Goal: Task Accomplishment & Management: Complete application form

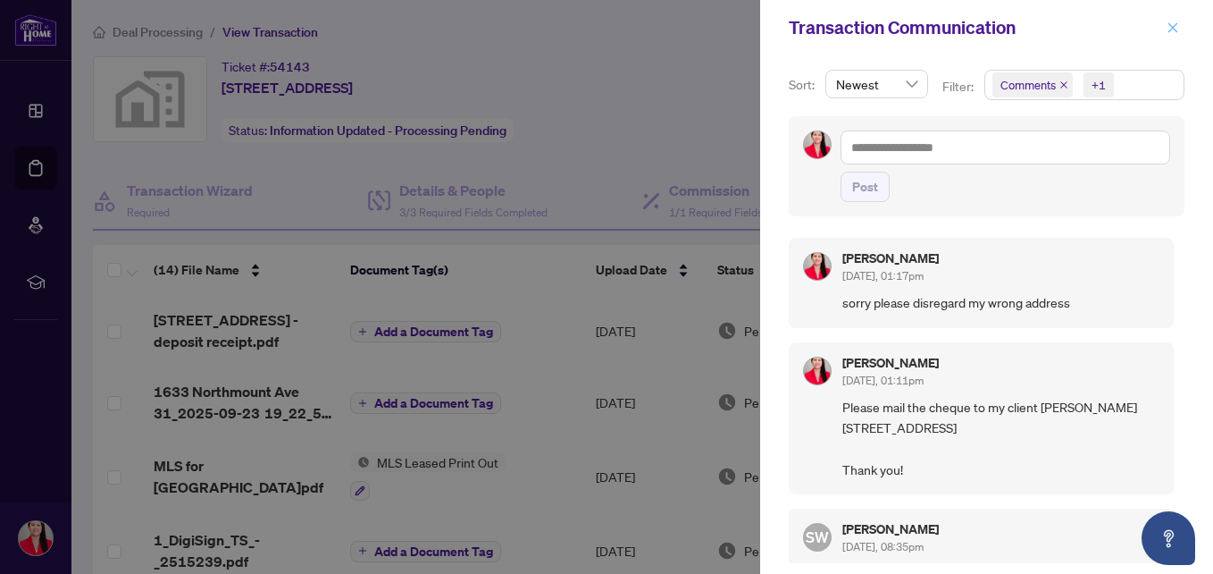
click at [1172, 22] on icon "close" at bounding box center [1173, 27] width 13 height 13
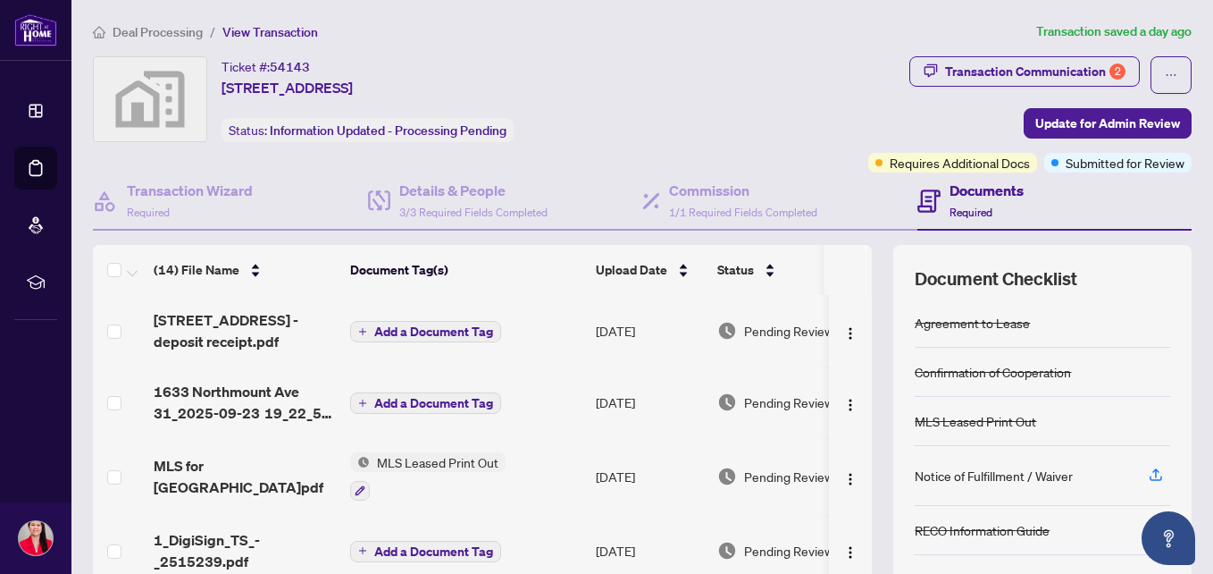
click at [238, 338] on span "[STREET_ADDRESS] - deposit receipt.pdf" at bounding box center [245, 330] width 182 height 43
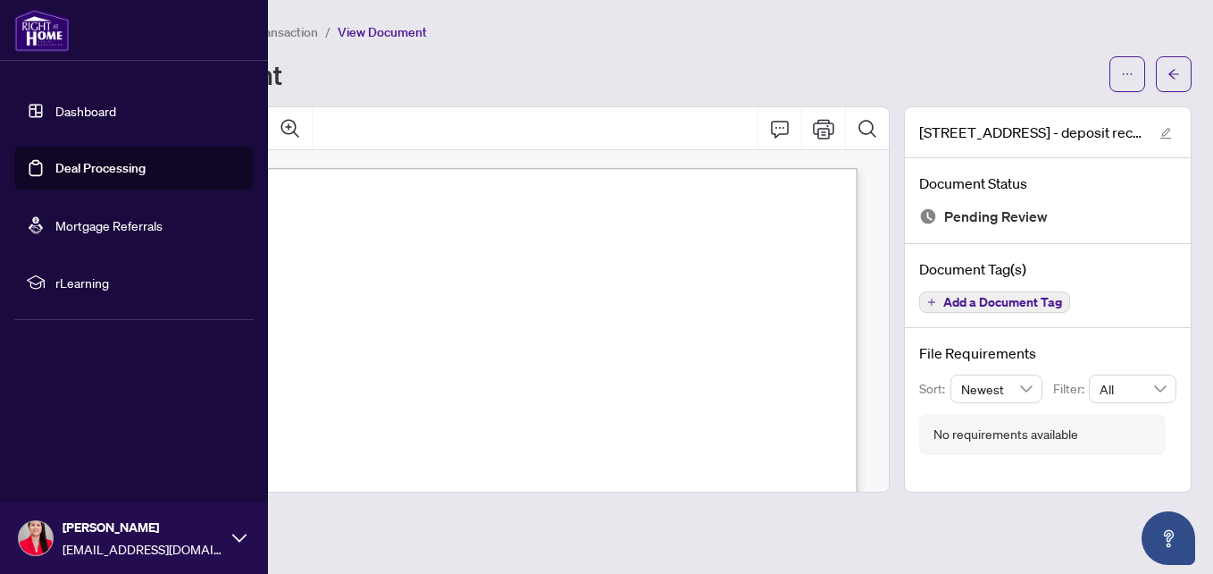
click at [94, 105] on link "Dashboard" at bounding box center [85, 111] width 61 height 16
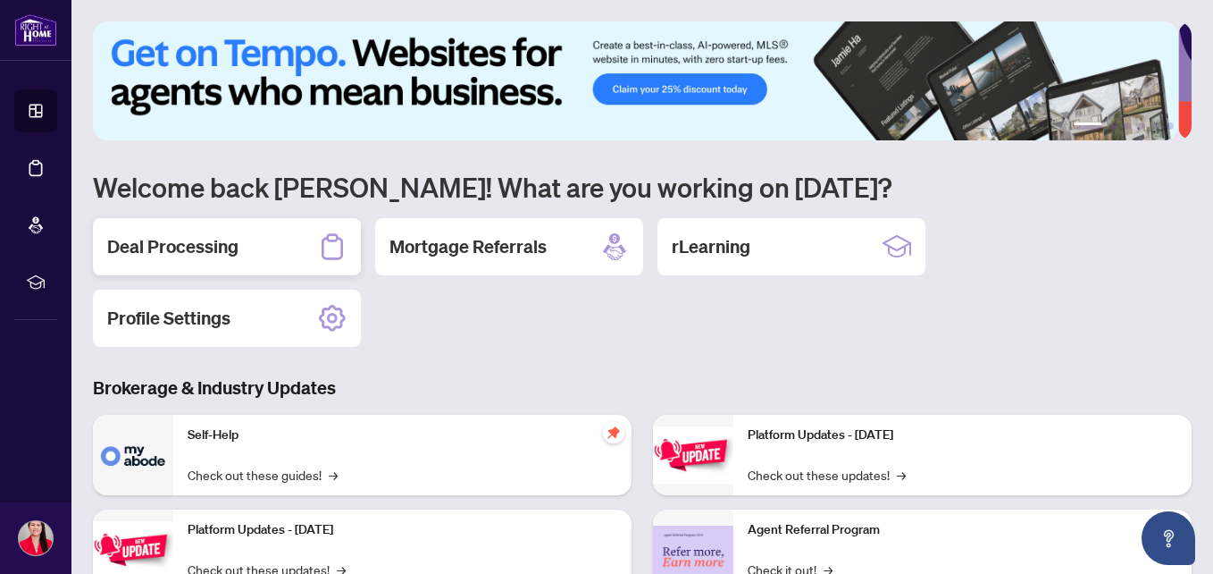
click at [291, 243] on div "Deal Processing" at bounding box center [227, 246] width 268 height 57
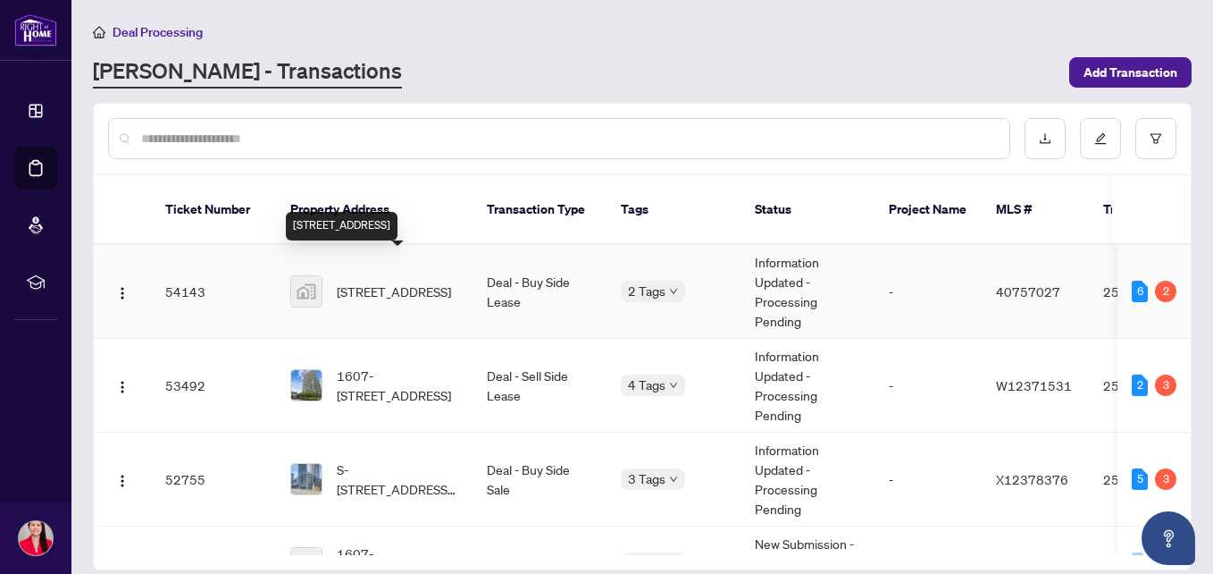
click at [386, 281] on span "[STREET_ADDRESS]" at bounding box center [394, 291] width 114 height 20
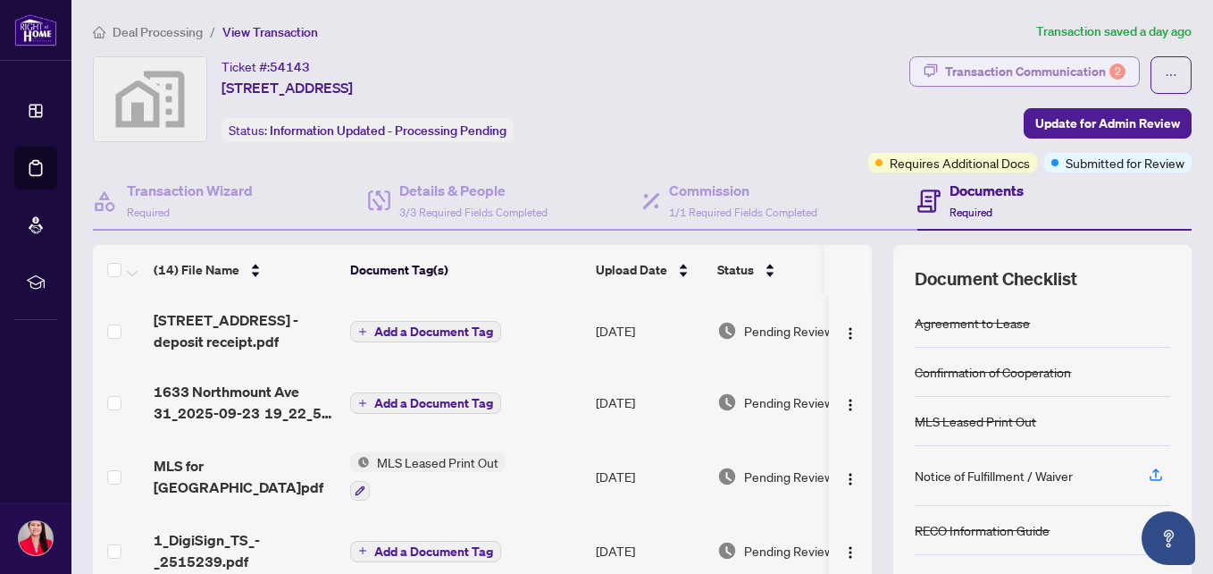
click at [1051, 63] on div "Transaction Communication 2" at bounding box center [1035, 71] width 180 height 29
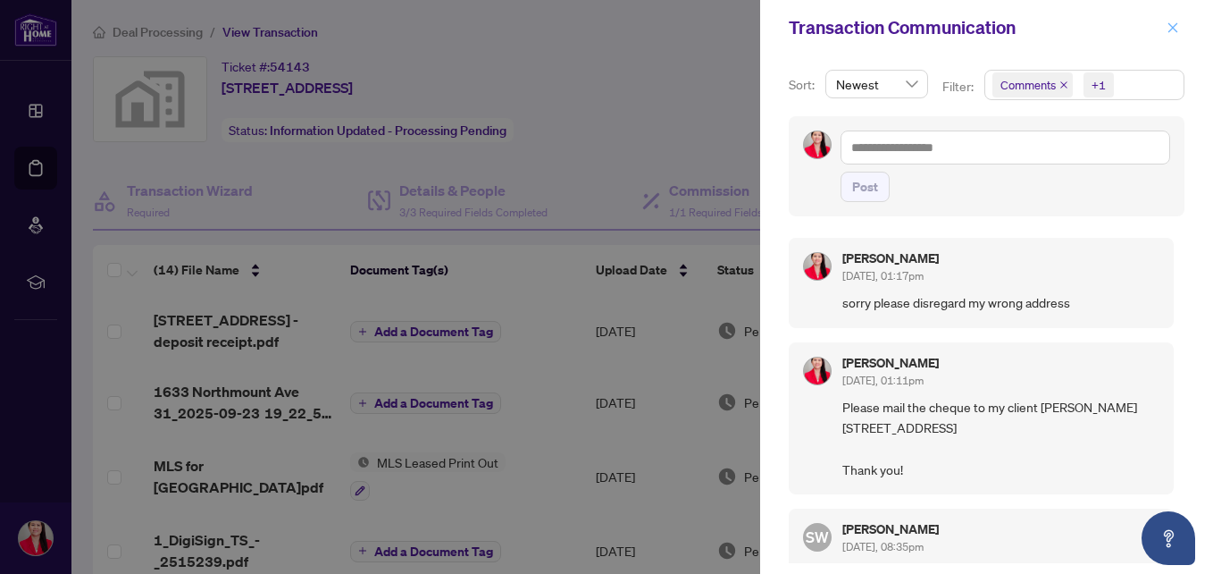
click at [1177, 25] on icon "close" at bounding box center [1173, 27] width 13 height 13
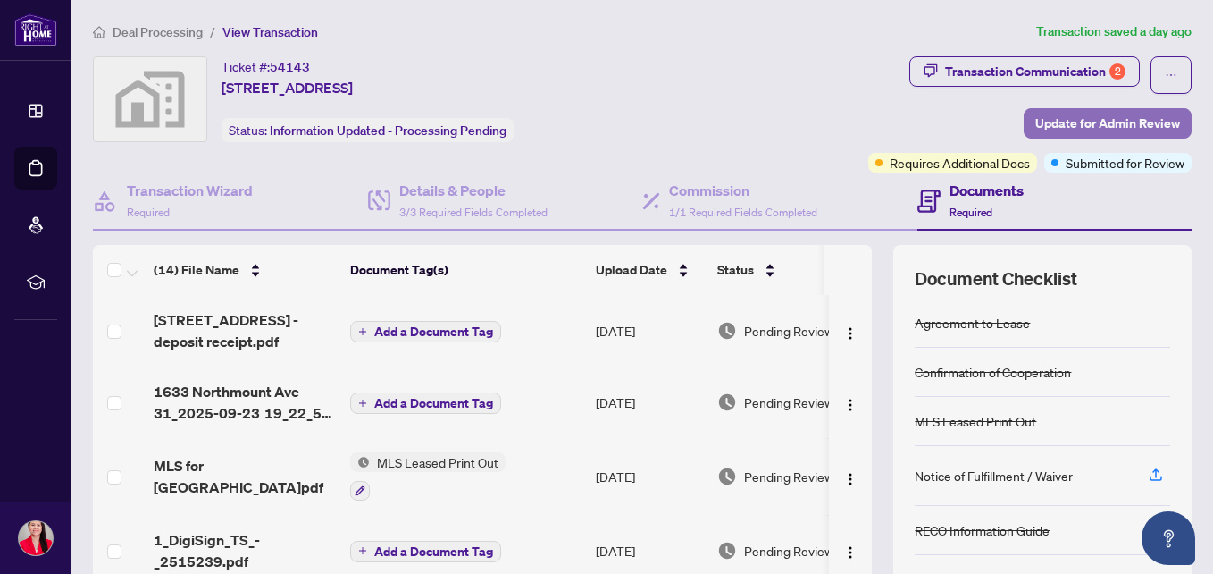
click at [1123, 123] on span "Update for Admin Review" at bounding box center [1108, 123] width 145 height 29
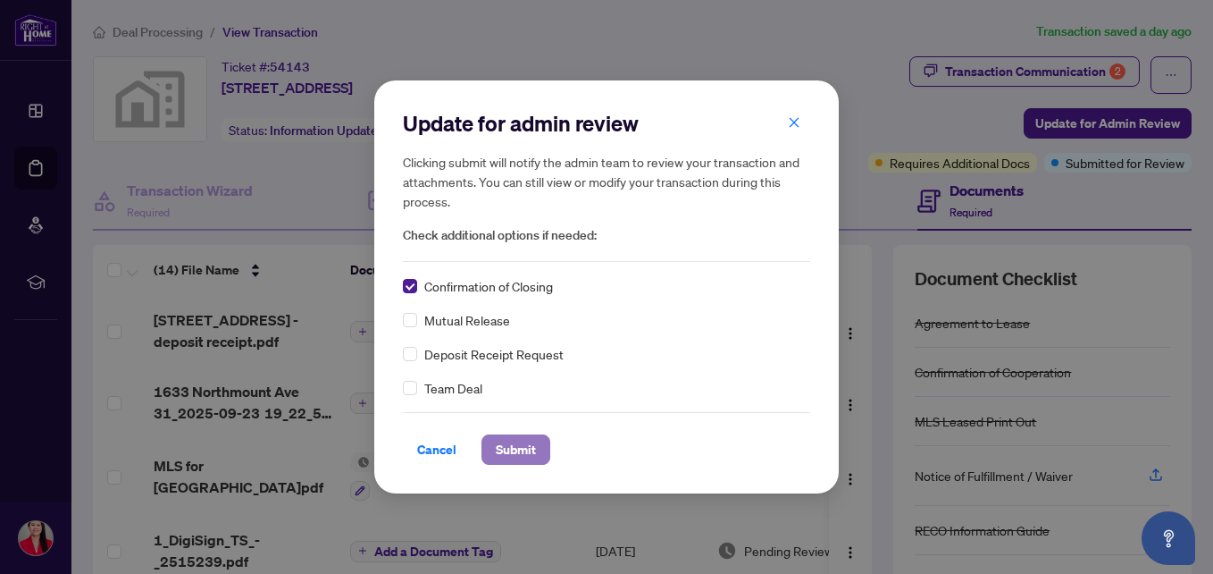
click at [511, 446] on span "Submit" at bounding box center [516, 449] width 40 height 29
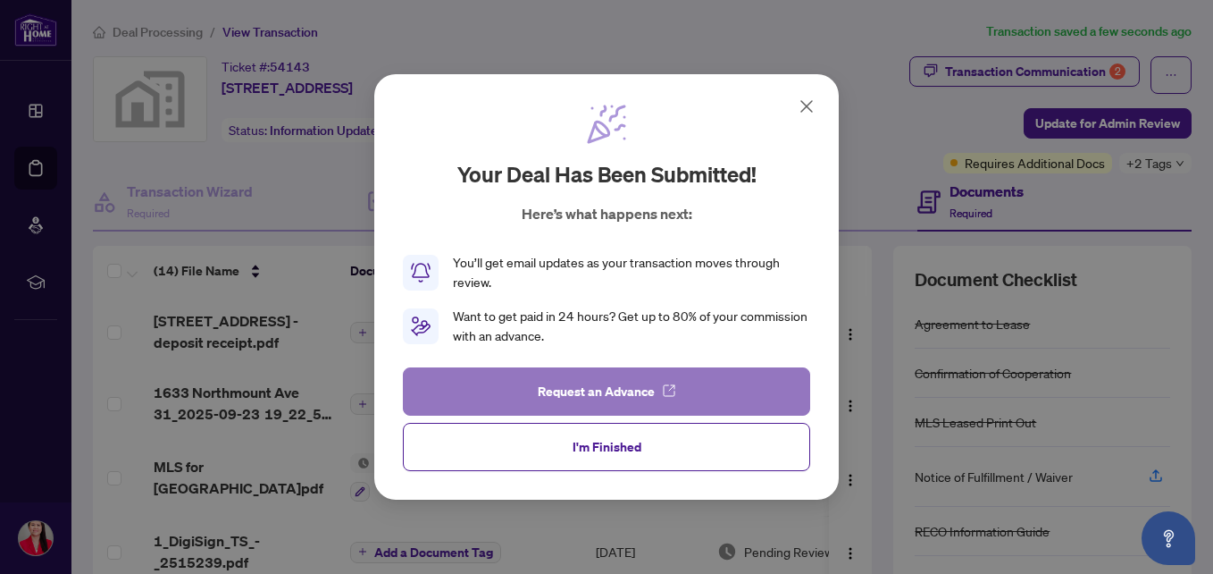
click at [575, 384] on span "Request an Advance" at bounding box center [596, 391] width 117 height 29
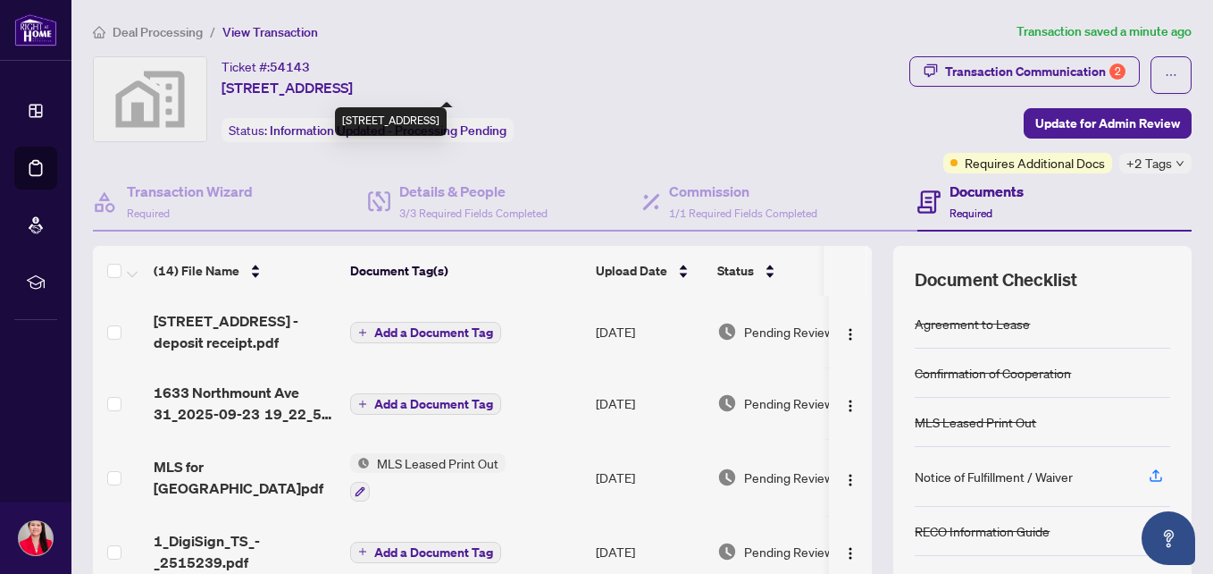
drag, startPoint x: 245, startPoint y: 83, endPoint x: 615, endPoint y: 90, distance: 370.0
click at [353, 90] on span "[STREET_ADDRESS]" at bounding box center [287, 87] width 131 height 21
copy span "[STREET_ADDRESS]"
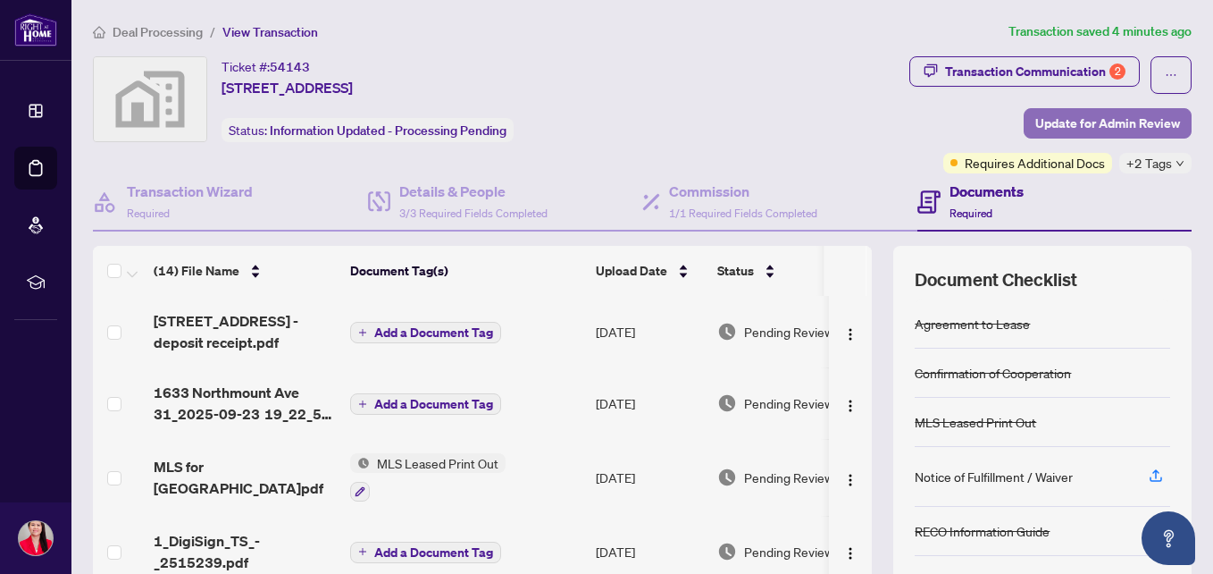
click at [1079, 114] on span "Update for Admin Review" at bounding box center [1108, 123] width 145 height 29
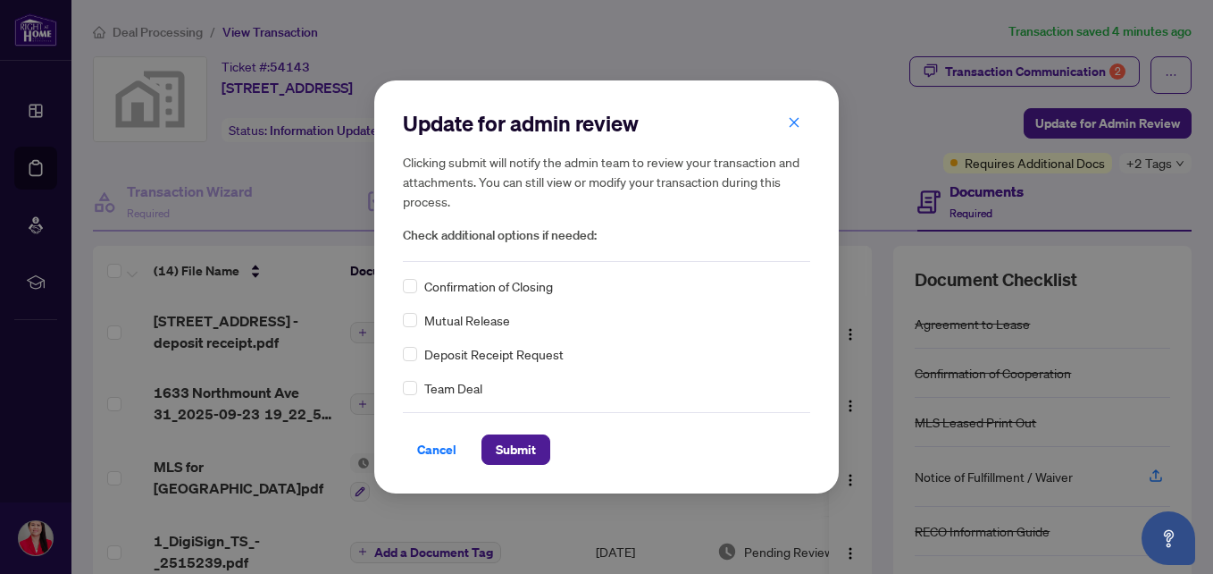
click at [474, 285] on span "Confirmation of Closing" at bounding box center [488, 286] width 129 height 20
click at [501, 444] on span "Submit" at bounding box center [516, 449] width 40 height 29
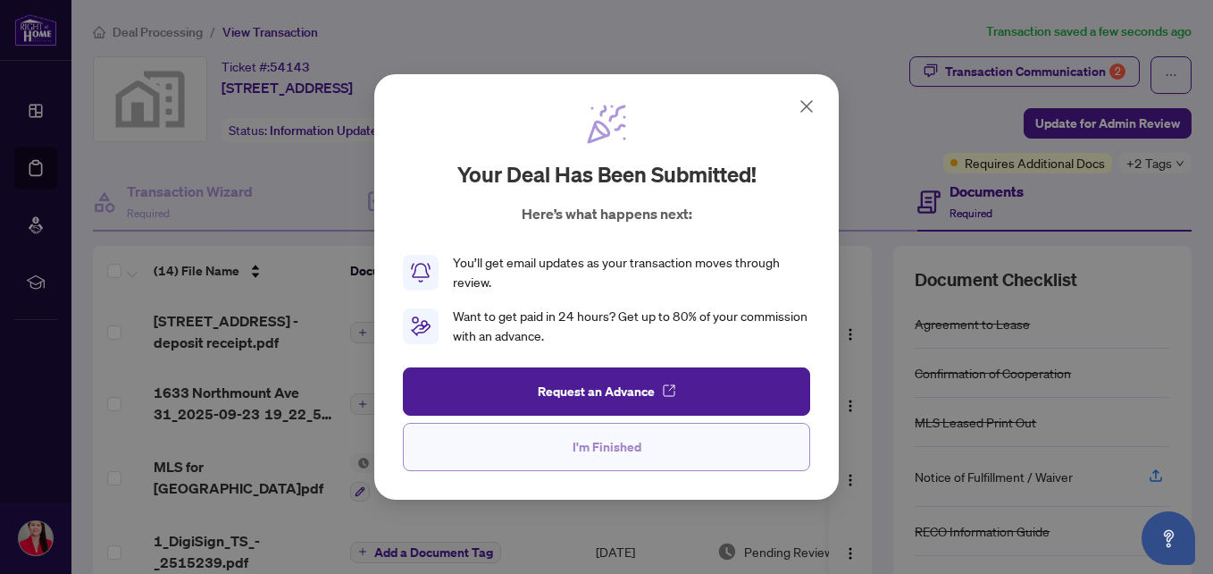
click at [555, 444] on button "I'm Finished" at bounding box center [606, 447] width 407 height 48
